Goal: Information Seeking & Learning: Find specific fact

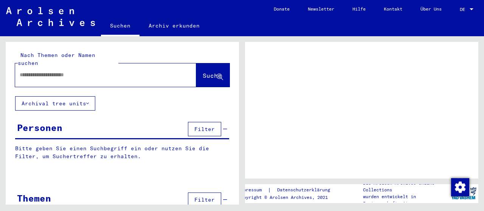
click at [21, 71] on input "text" at bounding box center [99, 75] width 158 height 8
type input "*********"
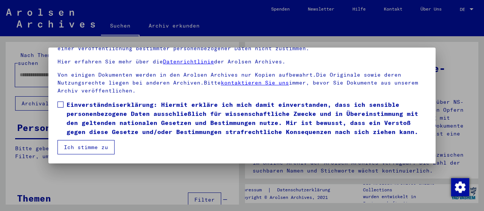
scroll to position [69, 0]
click at [59, 102] on span at bounding box center [60, 105] width 6 height 6
click at [86, 147] on button "Ich stimme zu" at bounding box center [85, 147] width 57 height 14
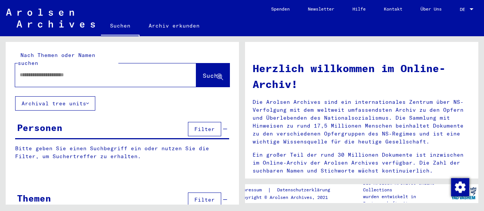
click at [27, 71] on input "text" at bounding box center [97, 75] width 154 height 8
click at [202, 72] on span "Suche" at bounding box center [211, 76] width 19 height 8
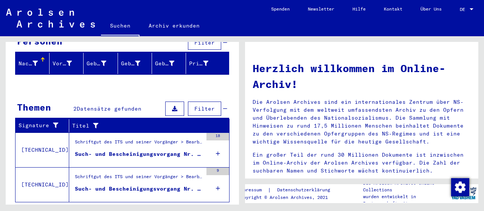
scroll to position [96, 0]
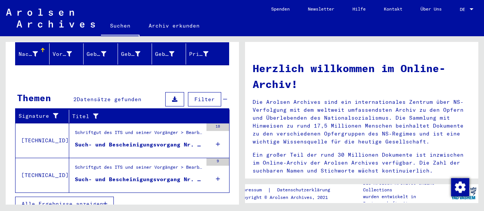
click at [111, 141] on div "Such- und Bescheinigungsvorgang Nr. 127.103 für [PERSON_NAME] geboren [DEMOGRAP…" at bounding box center [139, 145] width 128 height 8
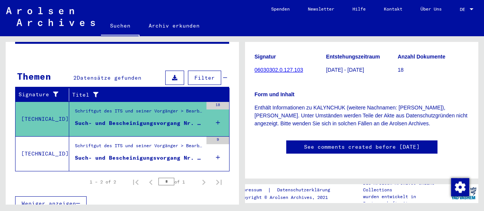
scroll to position [137, 0]
click at [216, 112] on icon at bounding box center [218, 123] width 4 height 26
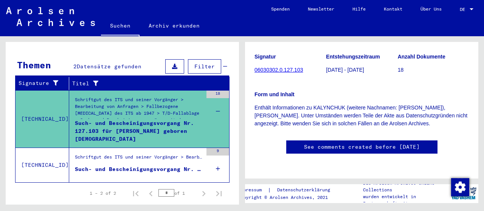
scroll to position [118, 0]
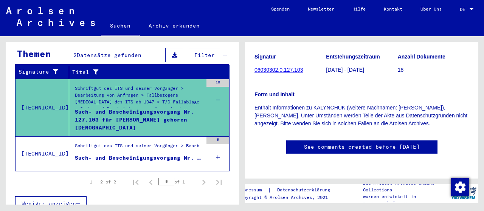
click at [216, 147] on icon at bounding box center [218, 157] width 4 height 26
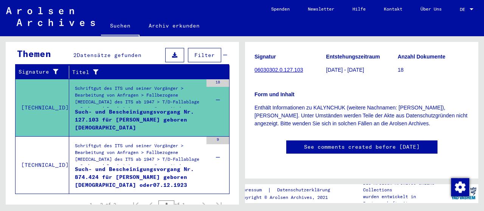
scroll to position [0, 0]
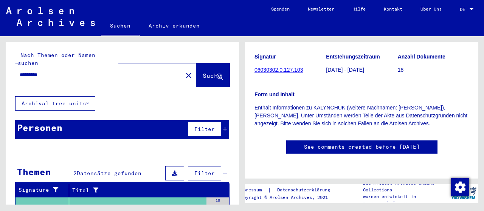
click at [36, 71] on input "*********" at bounding box center [99, 75] width 158 height 8
click at [202, 72] on span "Suche" at bounding box center [211, 76] width 19 height 8
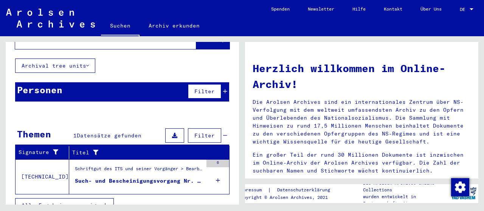
scroll to position [40, 0]
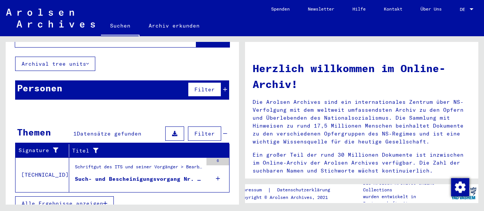
click at [216, 169] on icon at bounding box center [218, 178] width 4 height 26
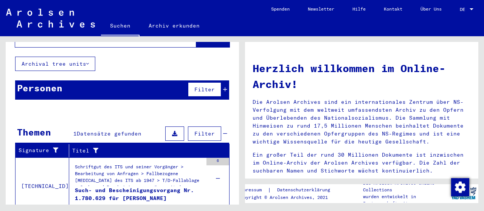
click at [125, 188] on div "Such- und Bescheinigungsvorgang Nr. 1.780.629 für [PERSON_NAME]" at bounding box center [139, 198] width 128 height 23
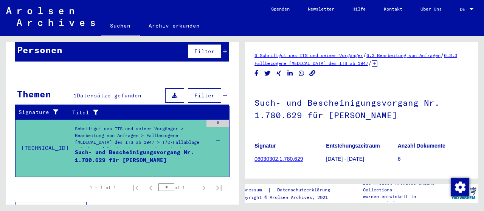
scroll to position [83, 0]
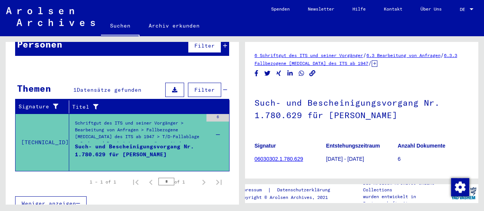
click at [212, 114] on div "6" at bounding box center [217, 118] width 23 height 8
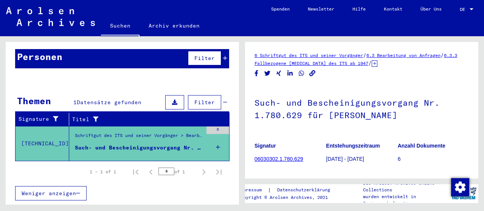
scroll to position [61, 0]
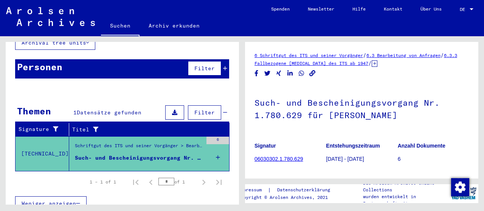
click at [216, 147] on icon at bounding box center [218, 157] width 4 height 26
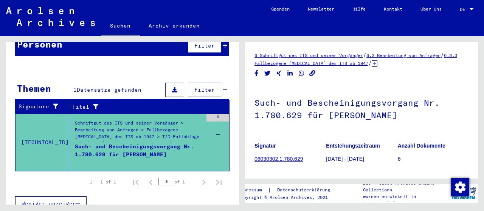
click at [130, 143] on div "Such- und Bescheinigungsvorgang Nr. 1.780.629 für [PERSON_NAME]" at bounding box center [139, 154] width 128 height 23
click at [86, 120] on div "Schriftgut des ITS und seiner Vorgänger > Bearbeitung von Anfragen > Fallbezoge…" at bounding box center [139, 133] width 128 height 26
click at [173, 126] on div "Schriftgut des ITS und seiner Vorgänger > Bearbeitung von Anfragen > Fallbezoge…" at bounding box center [139, 133] width 128 height 26
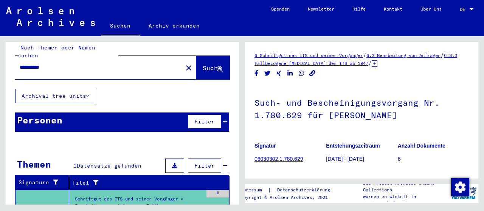
scroll to position [0, 0]
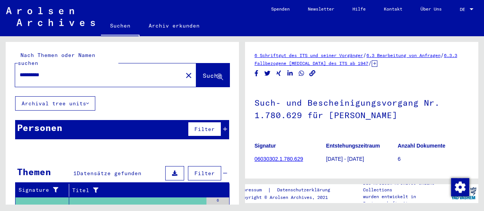
drag, startPoint x: 52, startPoint y: 66, endPoint x: 0, endPoint y: 90, distance: 57.0
click at [0, 90] on div "**********" at bounding box center [121, 120] width 242 height 168
type input "*********"
click at [202, 72] on span "Suche" at bounding box center [211, 76] width 19 height 8
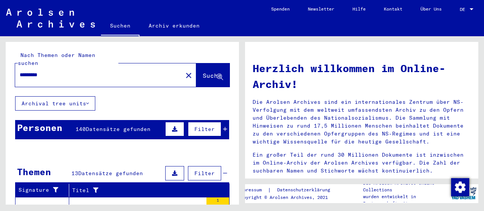
click at [36, 121] on div "Personen" at bounding box center [39, 128] width 45 height 14
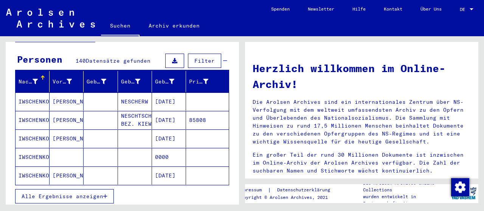
scroll to position [76, 0]
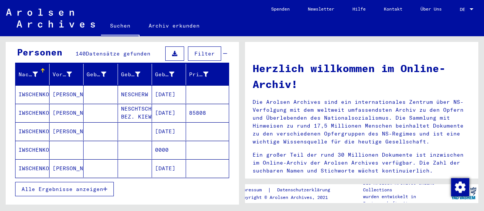
click at [104, 187] on icon "button" at bounding box center [105, 189] width 4 height 5
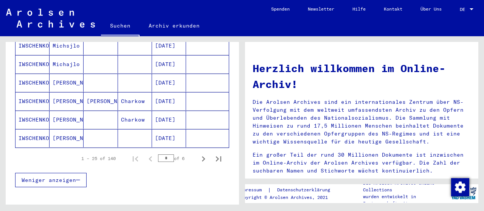
scroll to position [491, 0]
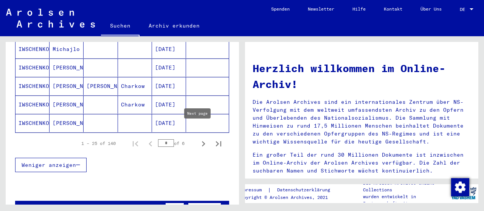
click at [198, 139] on icon "Next page" at bounding box center [203, 144] width 11 height 11
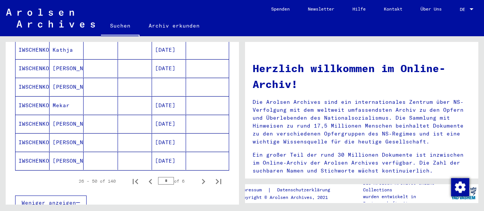
scroll to position [529, 0]
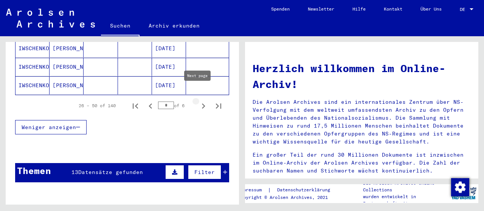
click at [198, 101] on icon "Next page" at bounding box center [203, 106] width 11 height 11
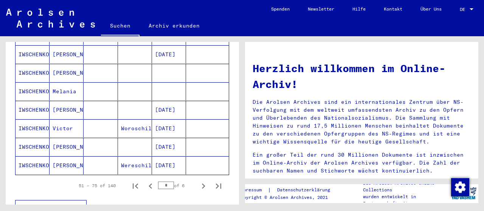
scroll to position [453, 0]
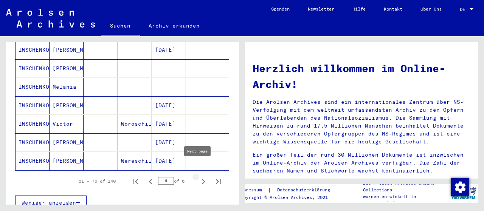
click at [202, 179] on icon "Next page" at bounding box center [203, 181] width 3 height 5
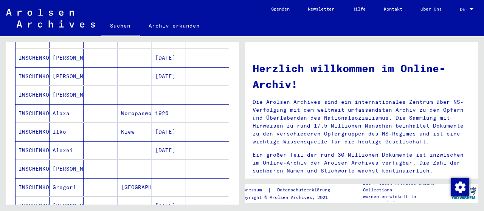
scroll to position [378, 0]
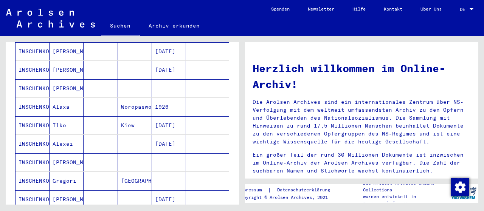
click at [27, 135] on mat-cell "IWSCHENKO" at bounding box center [32, 144] width 34 height 18
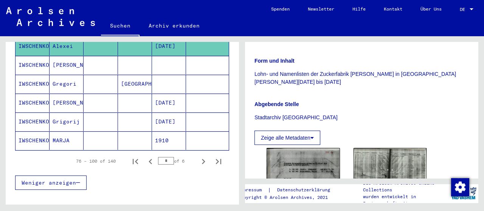
scroll to position [488, 0]
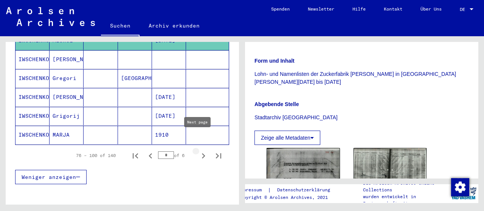
click at [202, 153] on icon "Next page" at bounding box center [203, 155] width 3 height 5
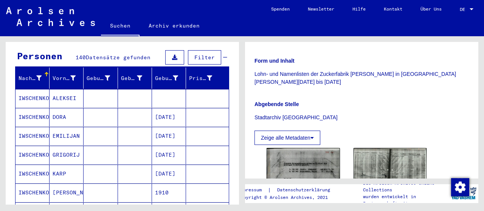
scroll to position [73, 0]
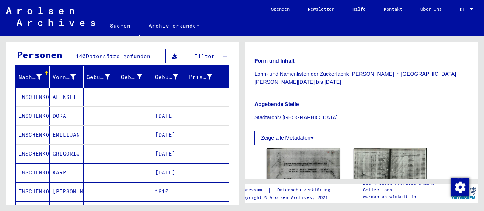
click at [63, 89] on mat-cell "ALEKSEI" at bounding box center [66, 97] width 34 height 19
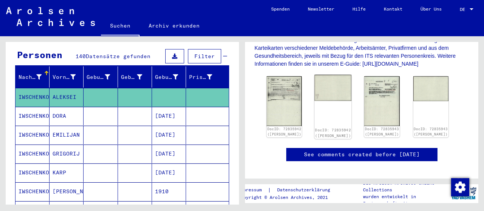
scroll to position [189, 0]
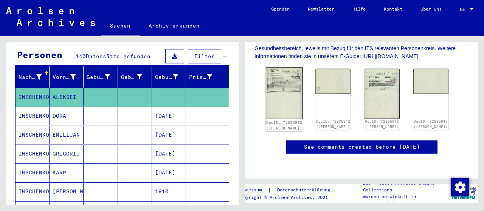
click at [280, 81] on img at bounding box center [284, 93] width 37 height 52
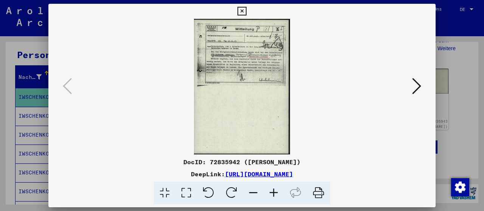
click at [274, 193] on icon at bounding box center [273, 193] width 20 height 23
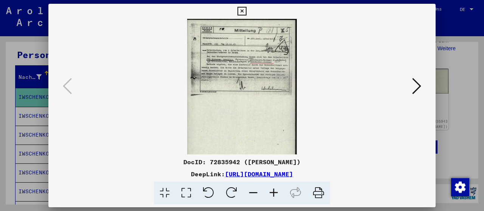
click at [274, 193] on icon at bounding box center [273, 193] width 20 height 23
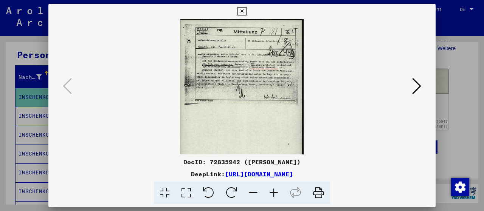
click at [274, 193] on icon at bounding box center [273, 193] width 20 height 23
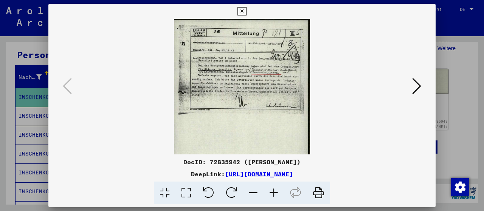
click at [274, 193] on icon at bounding box center [273, 193] width 20 height 23
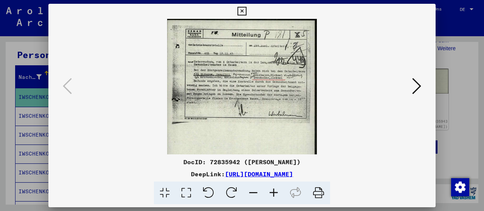
click at [274, 193] on icon at bounding box center [273, 193] width 20 height 23
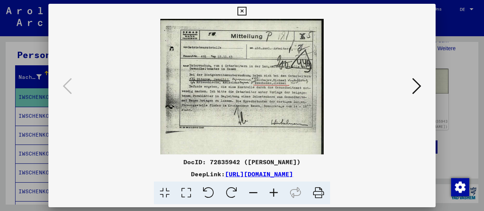
click at [274, 193] on icon at bounding box center [273, 193] width 20 height 23
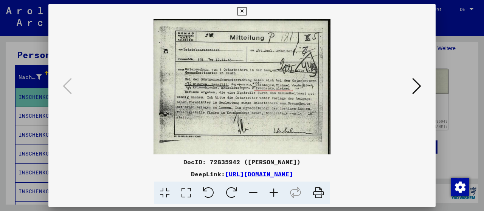
click at [274, 193] on icon at bounding box center [273, 193] width 20 height 23
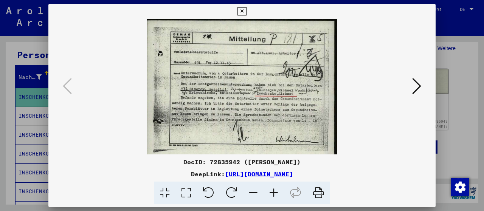
click at [274, 193] on icon at bounding box center [273, 193] width 20 height 23
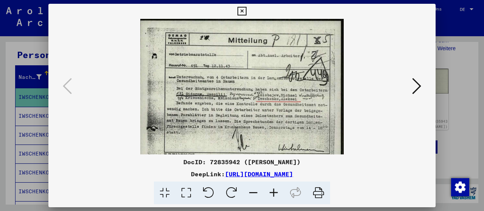
click at [274, 193] on icon at bounding box center [273, 193] width 20 height 23
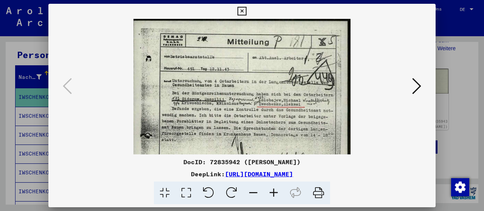
click at [274, 193] on icon at bounding box center [273, 193] width 20 height 23
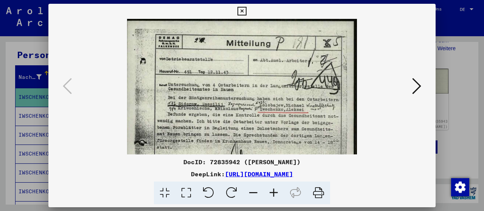
click at [274, 193] on icon at bounding box center [273, 193] width 20 height 23
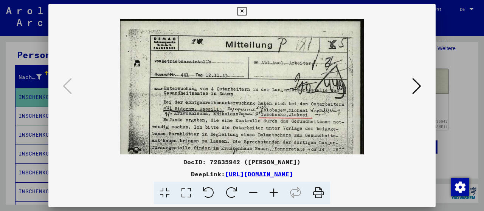
click at [274, 193] on icon at bounding box center [273, 193] width 20 height 23
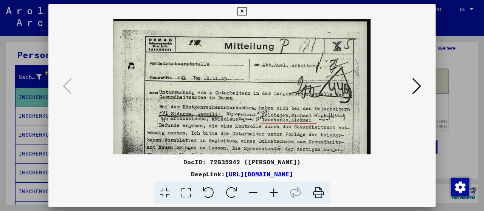
click at [274, 193] on icon at bounding box center [273, 193] width 20 height 23
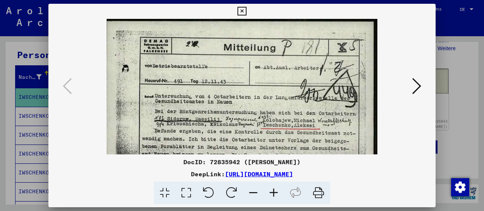
click at [274, 193] on icon at bounding box center [273, 193] width 20 height 23
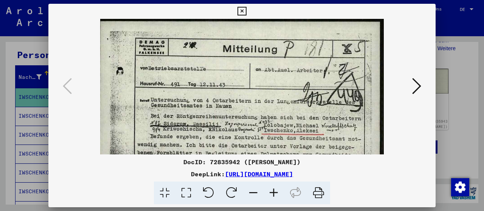
click at [274, 193] on icon at bounding box center [273, 193] width 20 height 23
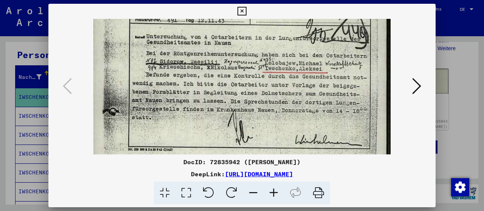
scroll to position [68, 0]
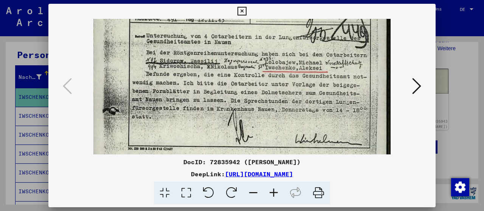
drag, startPoint x: 215, startPoint y: 102, endPoint x: 201, endPoint y: 36, distance: 67.6
click at [201, 36] on img at bounding box center [241, 160] width 297 height 419
click at [240, 8] on icon at bounding box center [241, 11] width 9 height 9
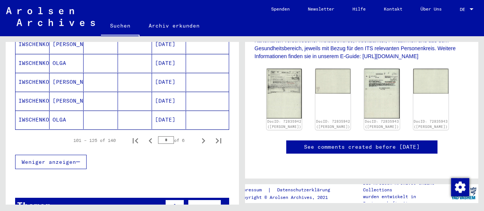
scroll to position [526, 0]
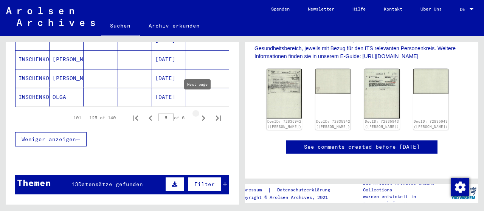
click at [198, 113] on icon "Next page" at bounding box center [203, 118] width 11 height 11
type input "*"
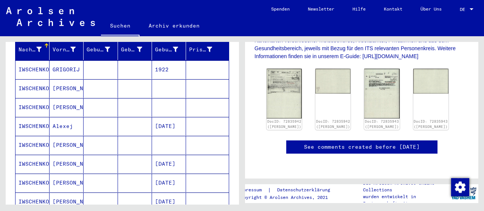
scroll to position [0, 0]
